Goal: Information Seeking & Learning: Learn about a topic

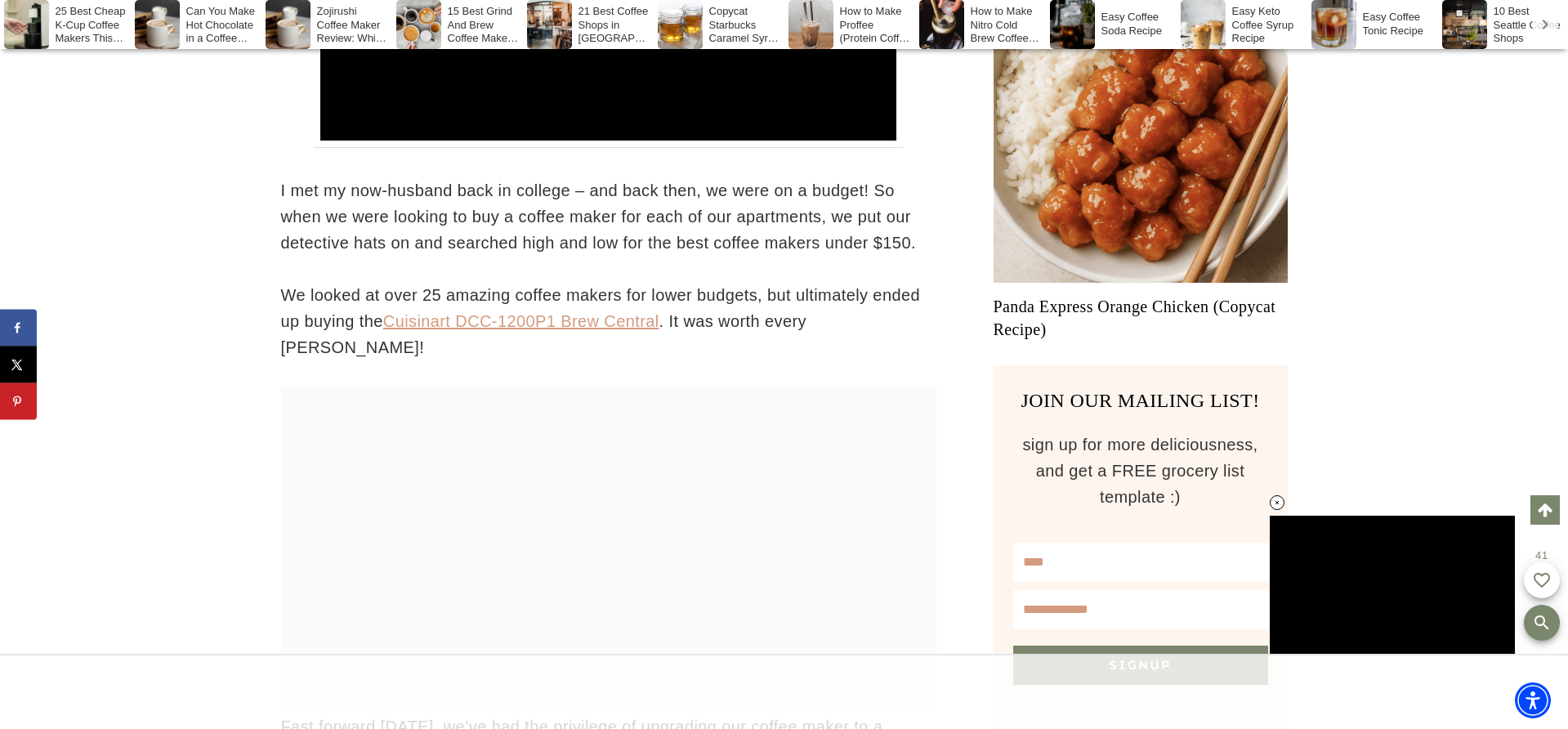
scroll to position [1098, 0]
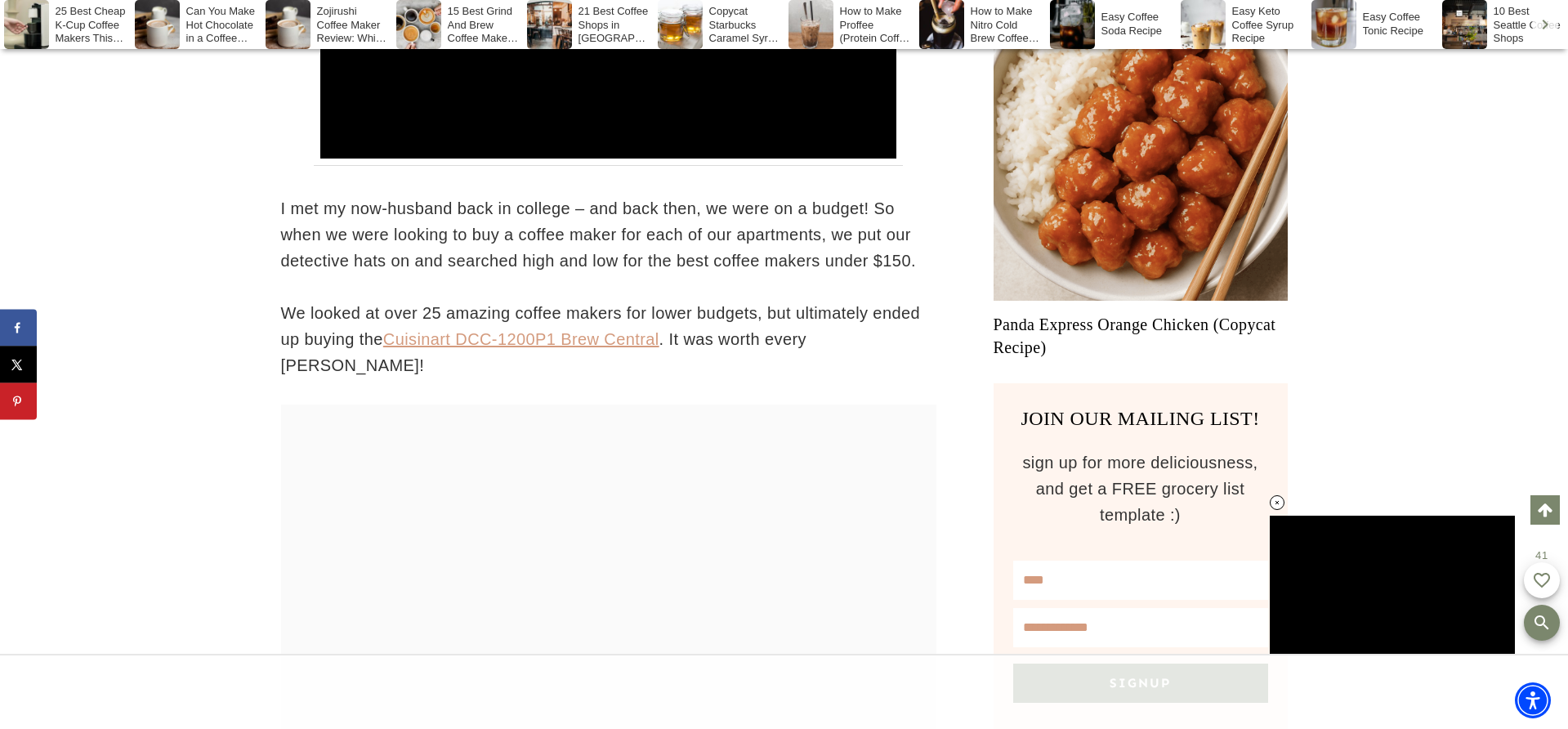
click at [572, 339] on link "Cuisinart DCC-1200P1 Brew Central" at bounding box center [522, 339] width 276 height 18
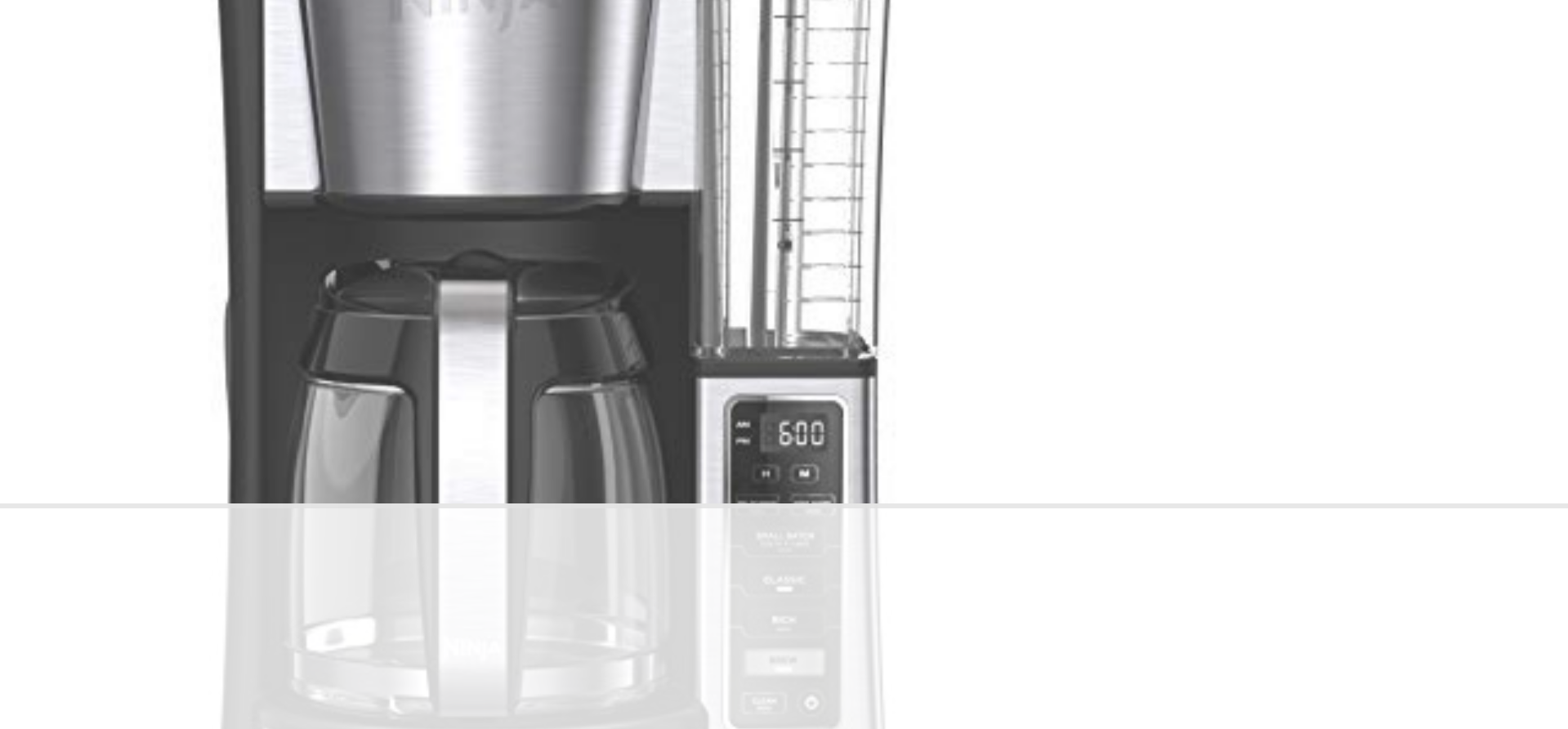
scroll to position [13301, 0]
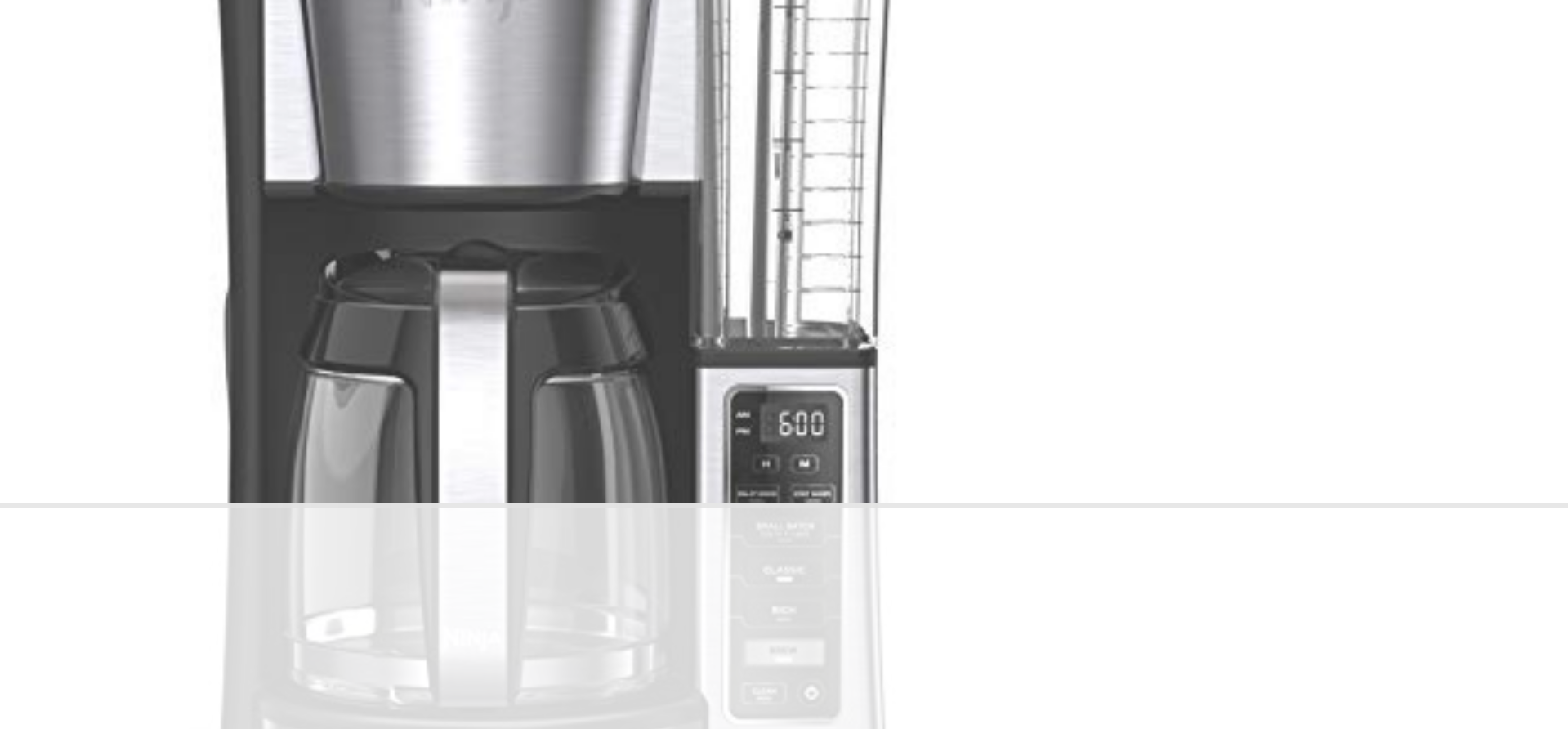
click at [404, 394] on img at bounding box center [608, 598] width 408 height 408
